Goal: Information Seeking & Learning: Learn about a topic

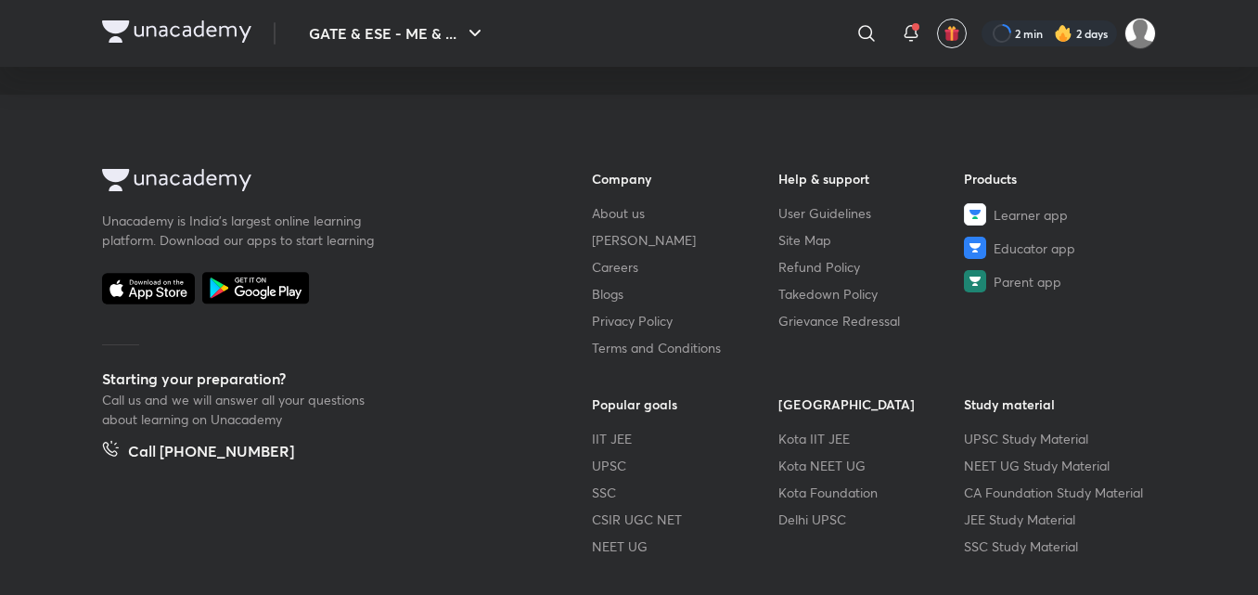
scroll to position [1168, 0]
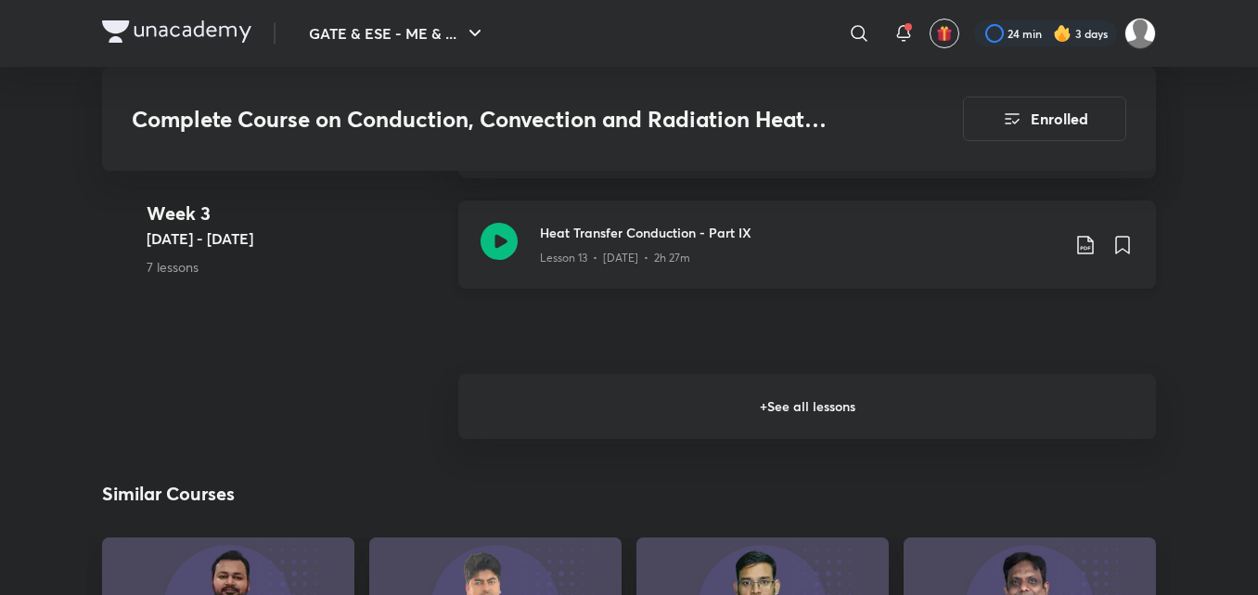
scroll to position [2691, 0]
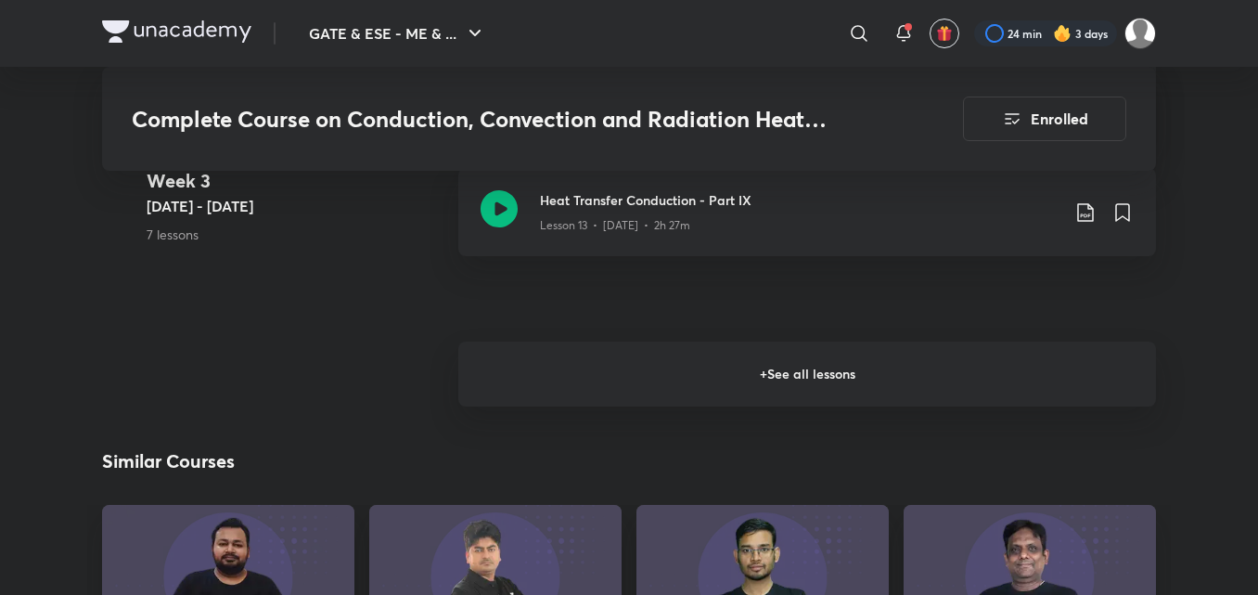
click at [714, 358] on h6 "+ See all lessons" at bounding box center [807, 374] width 698 height 65
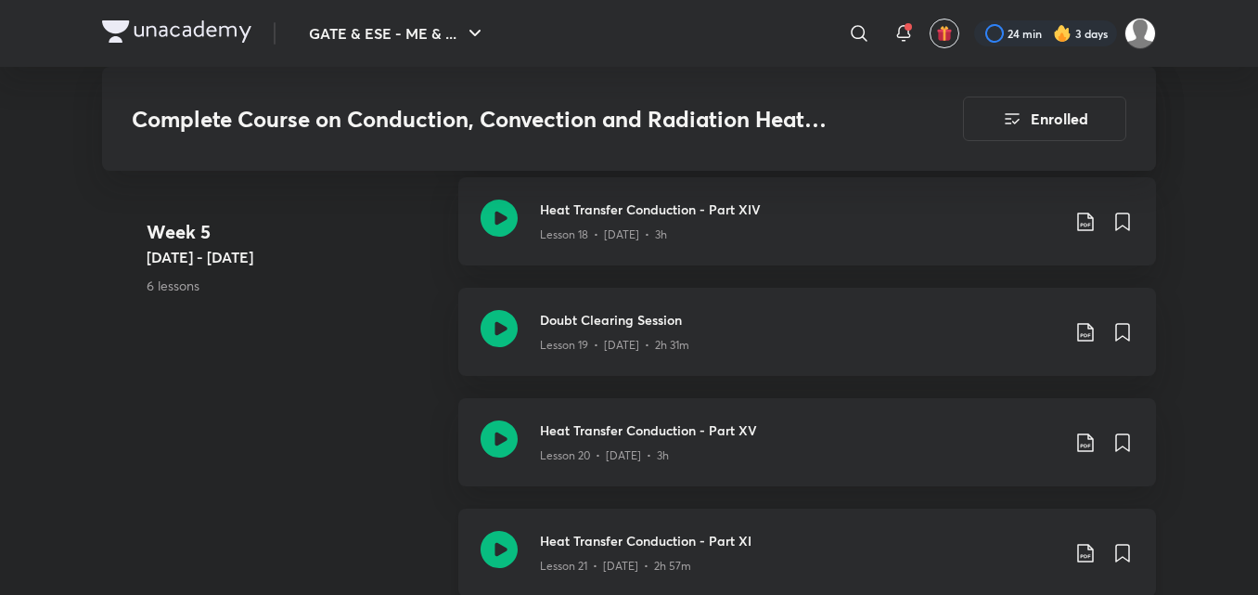
scroll to position [3434, 0]
